Goal: Check status: Check status

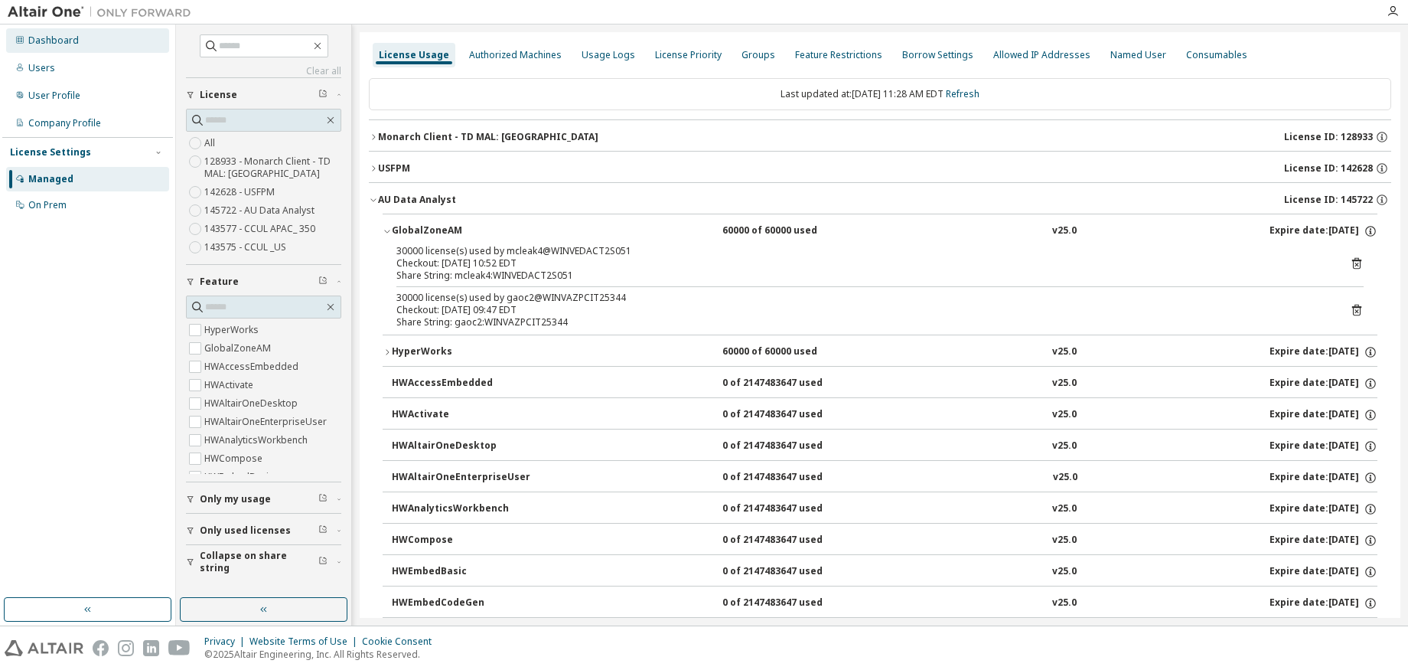
click at [54, 51] on div "Dashboard" at bounding box center [87, 40] width 163 height 24
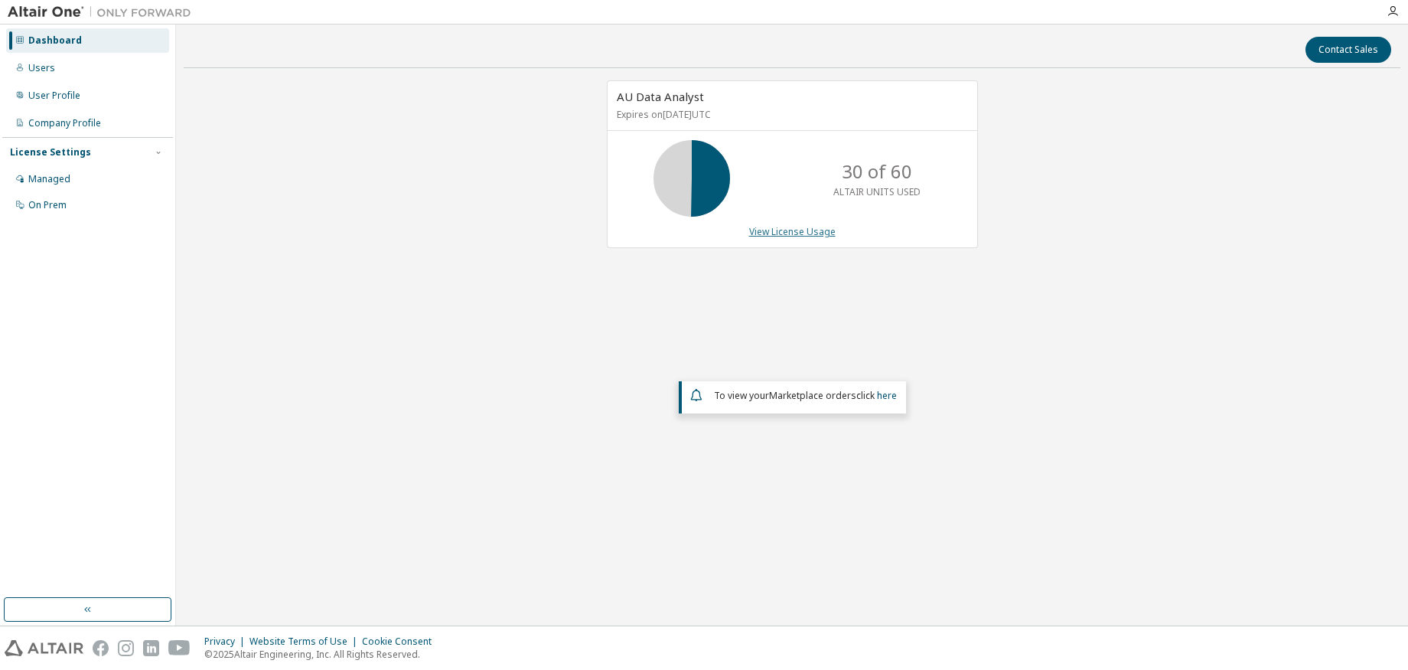
click at [765, 234] on link "View License Usage" at bounding box center [792, 231] width 86 height 13
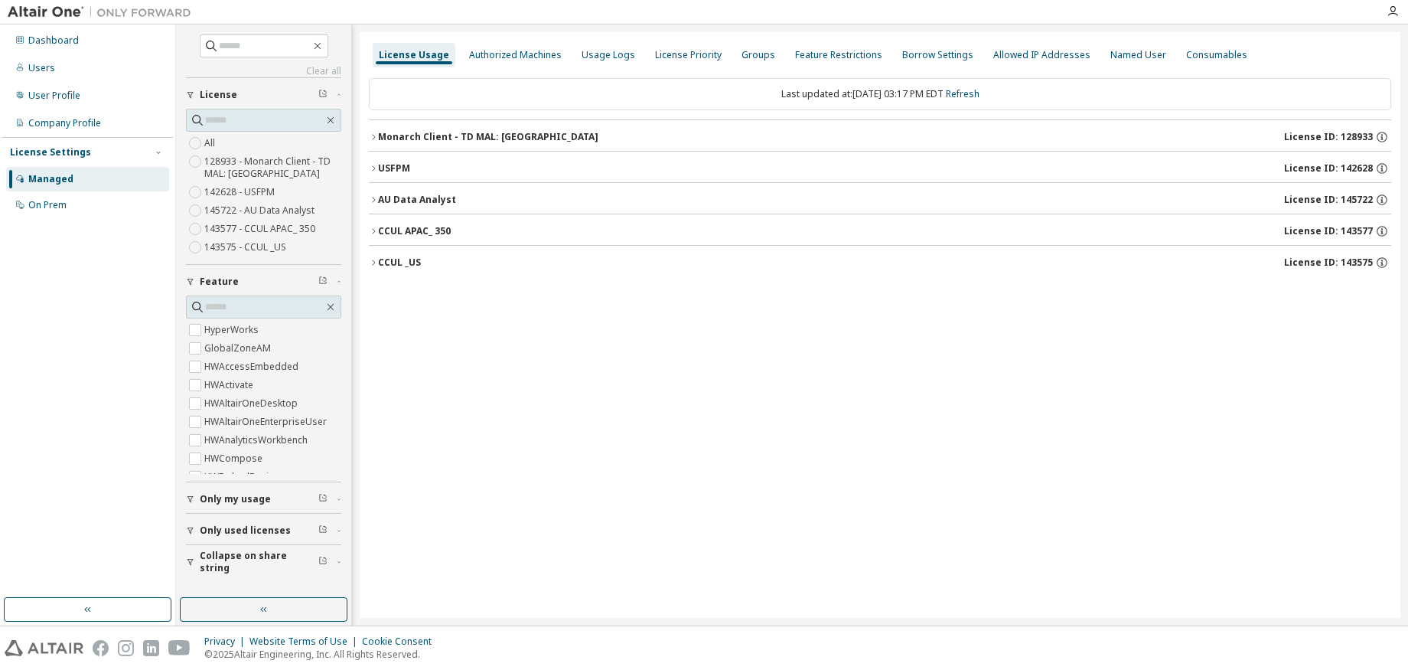
click at [400, 198] on div "AU Data Analyst" at bounding box center [417, 200] width 78 height 12
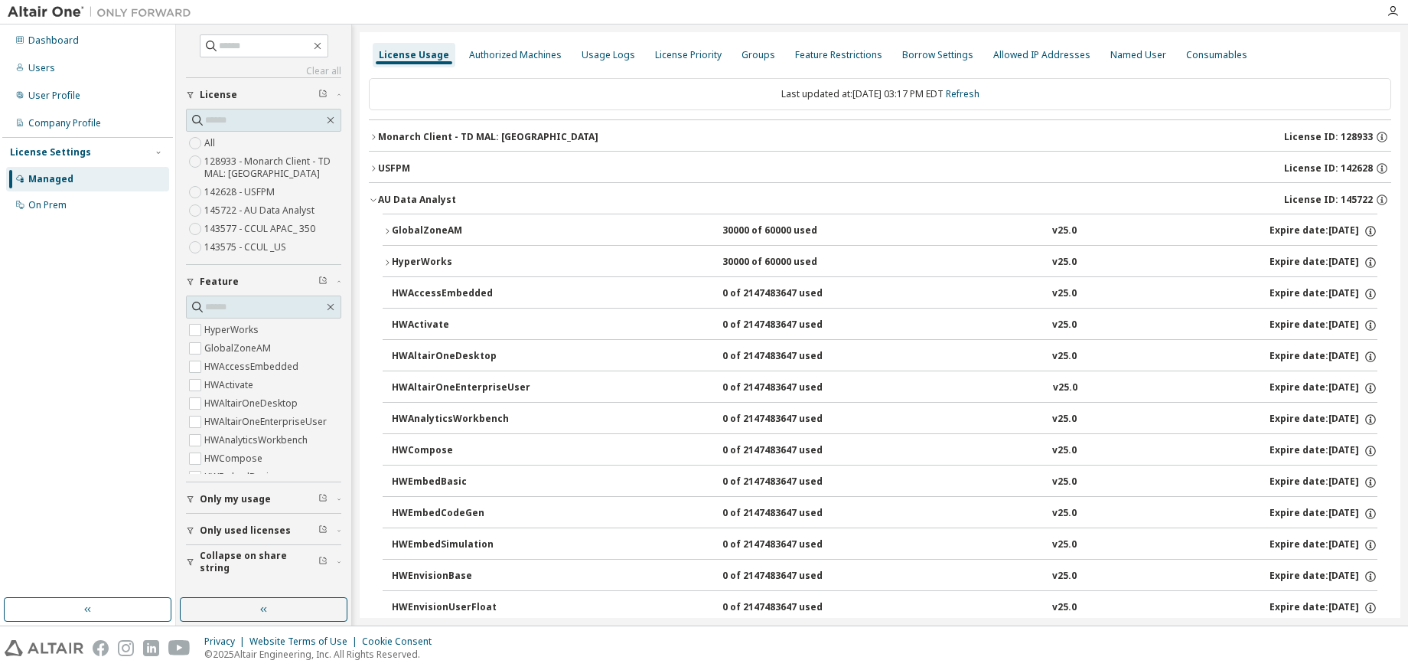
click at [410, 233] on div "GlobalZoneAM" at bounding box center [461, 231] width 138 height 14
